Goal: Find contact information: Find contact information

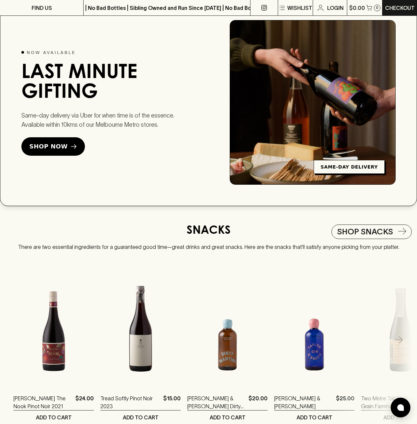
scroll to position [1527, 0]
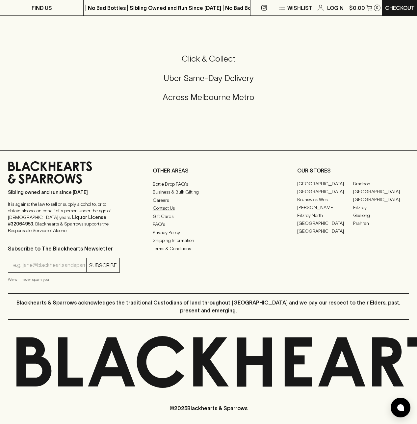
click at [158, 212] on link "Contact Us" at bounding box center [209, 208] width 112 height 8
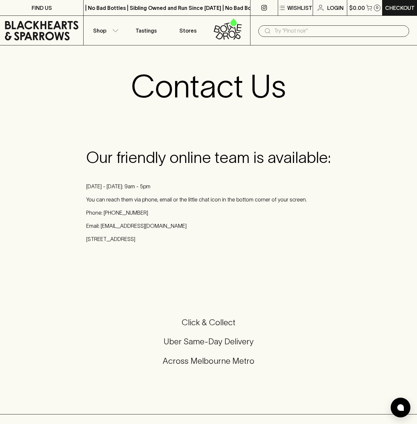
scroll to position [1, 0]
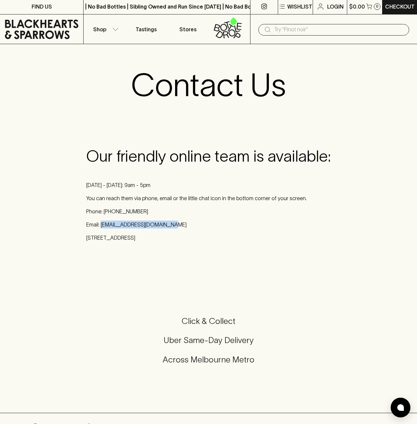
drag, startPoint x: 102, startPoint y: 224, endPoint x: 174, endPoint y: 227, distance: 72.4
click at [174, 227] on p "Email: [EMAIL_ADDRESS][DOMAIN_NAME]" at bounding box center [208, 224] width 244 height 8
copy p "[EMAIL_ADDRESS][DOMAIN_NAME]"
click at [216, 227] on p "Email: [EMAIL_ADDRESS][DOMAIN_NAME]" at bounding box center [208, 224] width 244 height 8
click at [398, 408] on img at bounding box center [400, 407] width 7 height 7
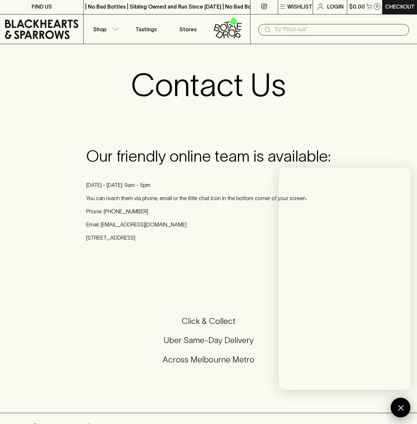
click at [400, 407] on div at bounding box center [400, 407] width 20 height 20
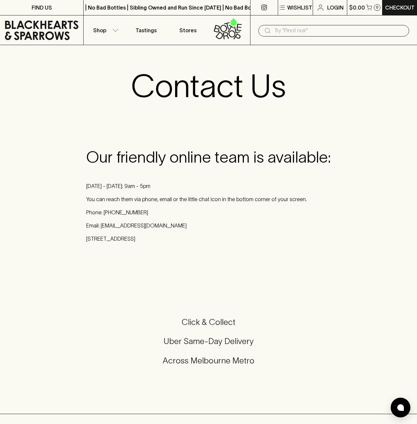
scroll to position [0, 0]
